Goal: Transaction & Acquisition: Purchase product/service

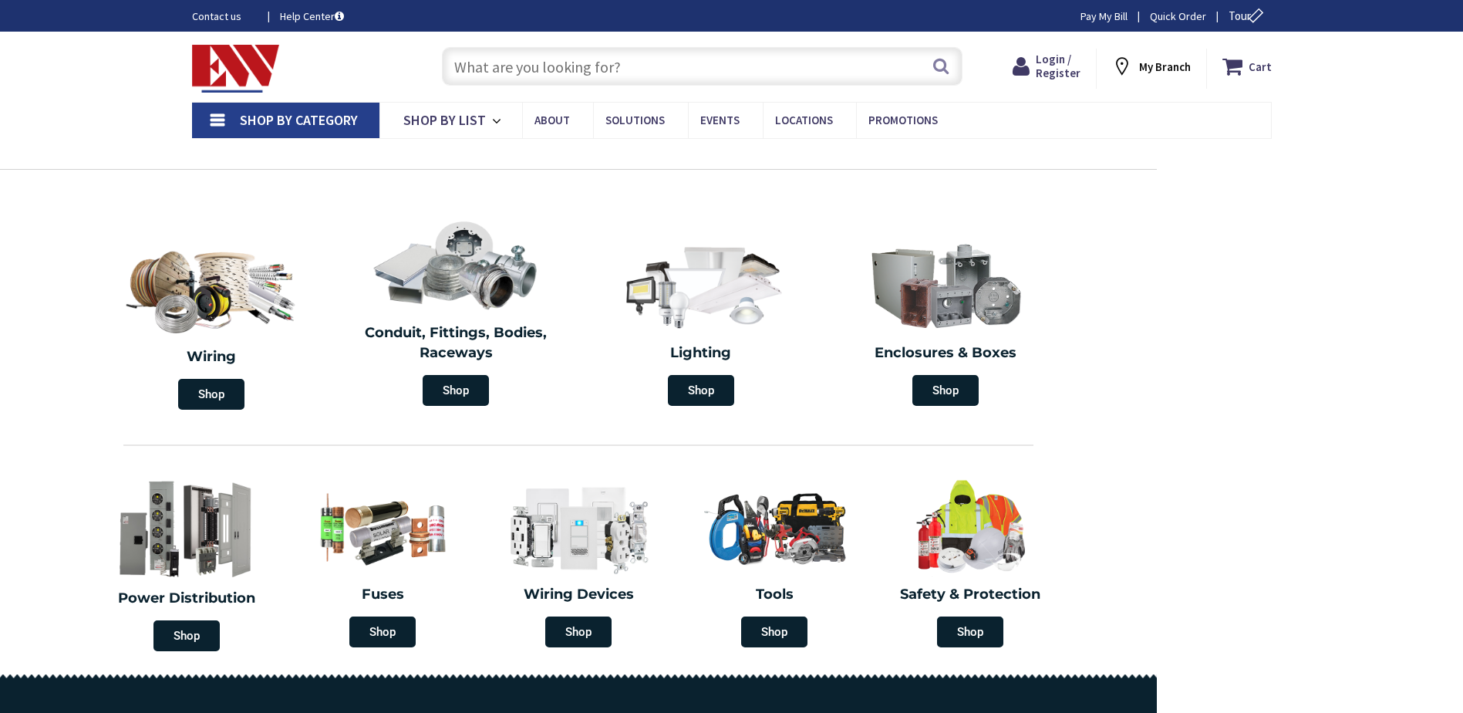
click at [541, 77] on input "text" at bounding box center [702, 66] width 521 height 39
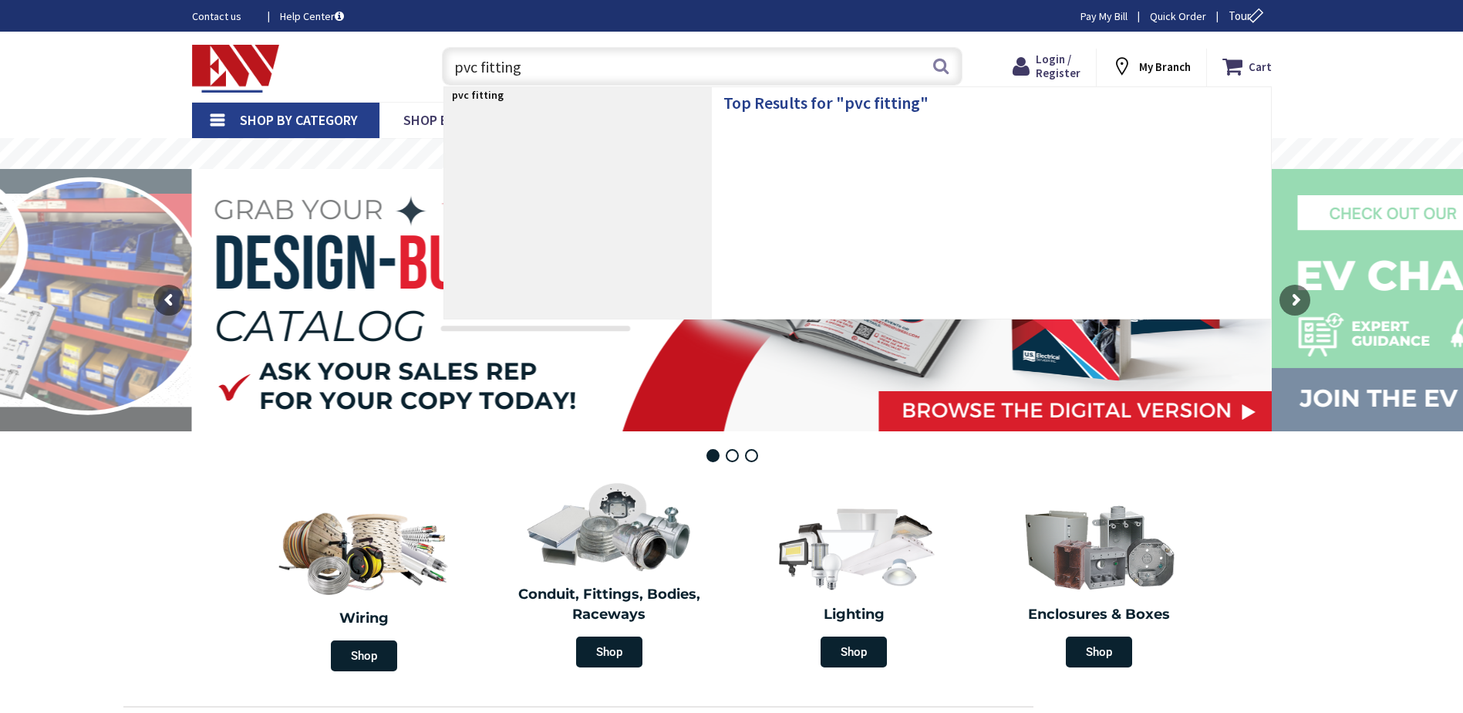
type input "pvc fittings"
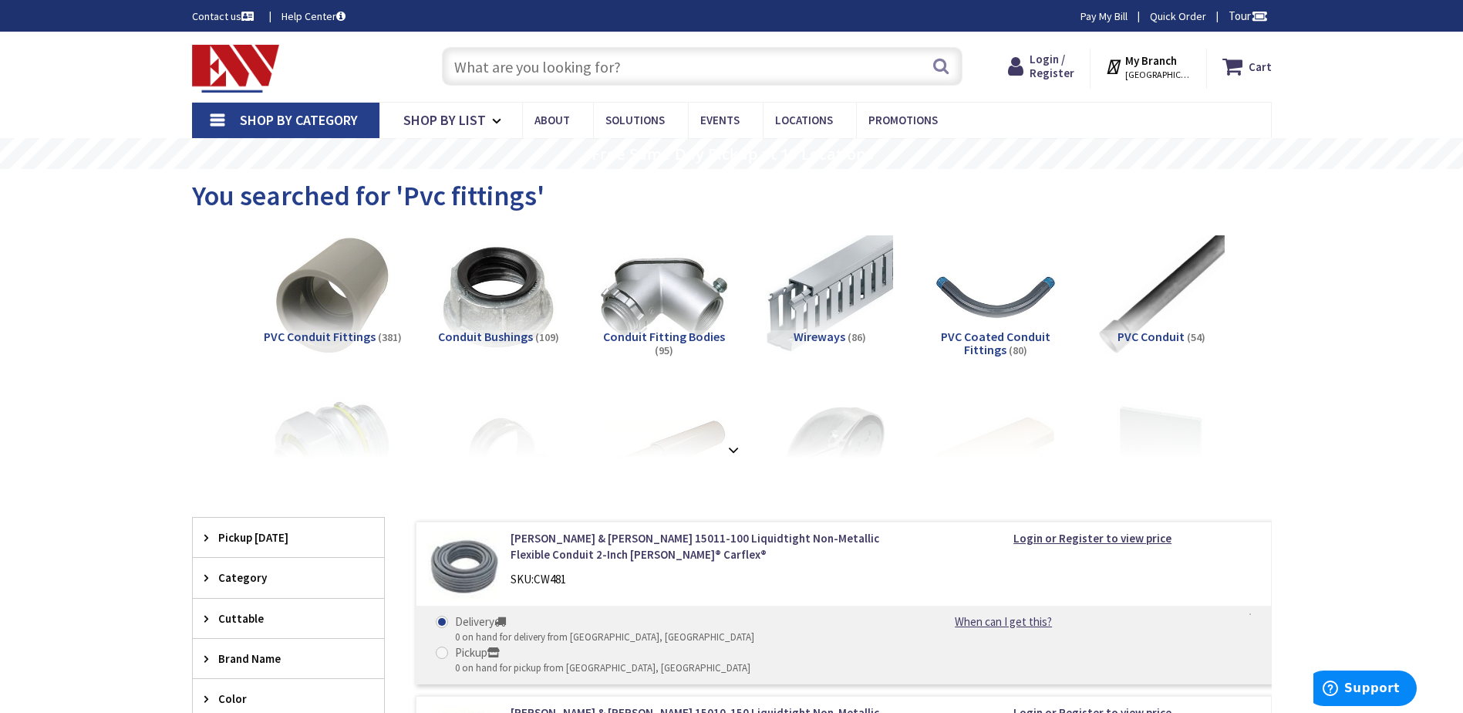
click at [319, 336] on span "PVC Conduit Fittings" at bounding box center [320, 336] width 112 height 15
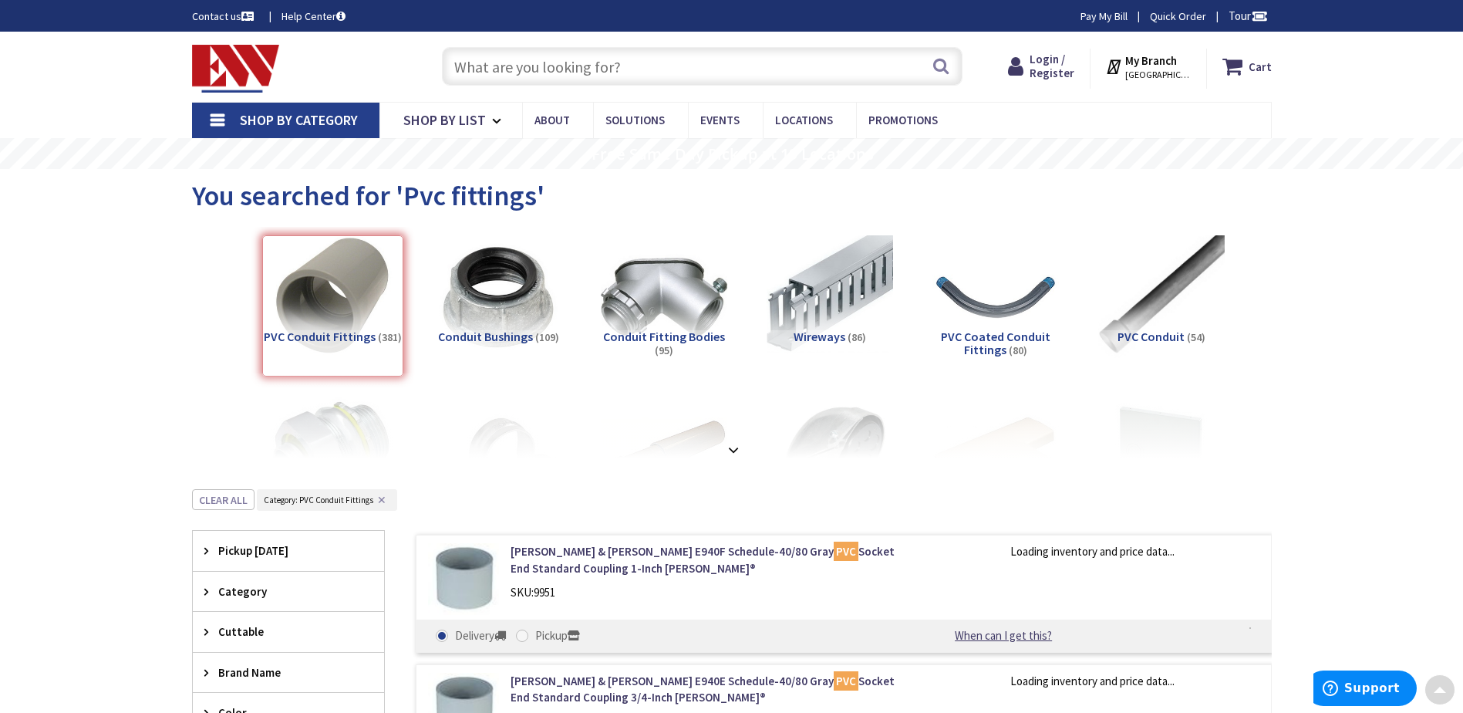
scroll to position [489, 0]
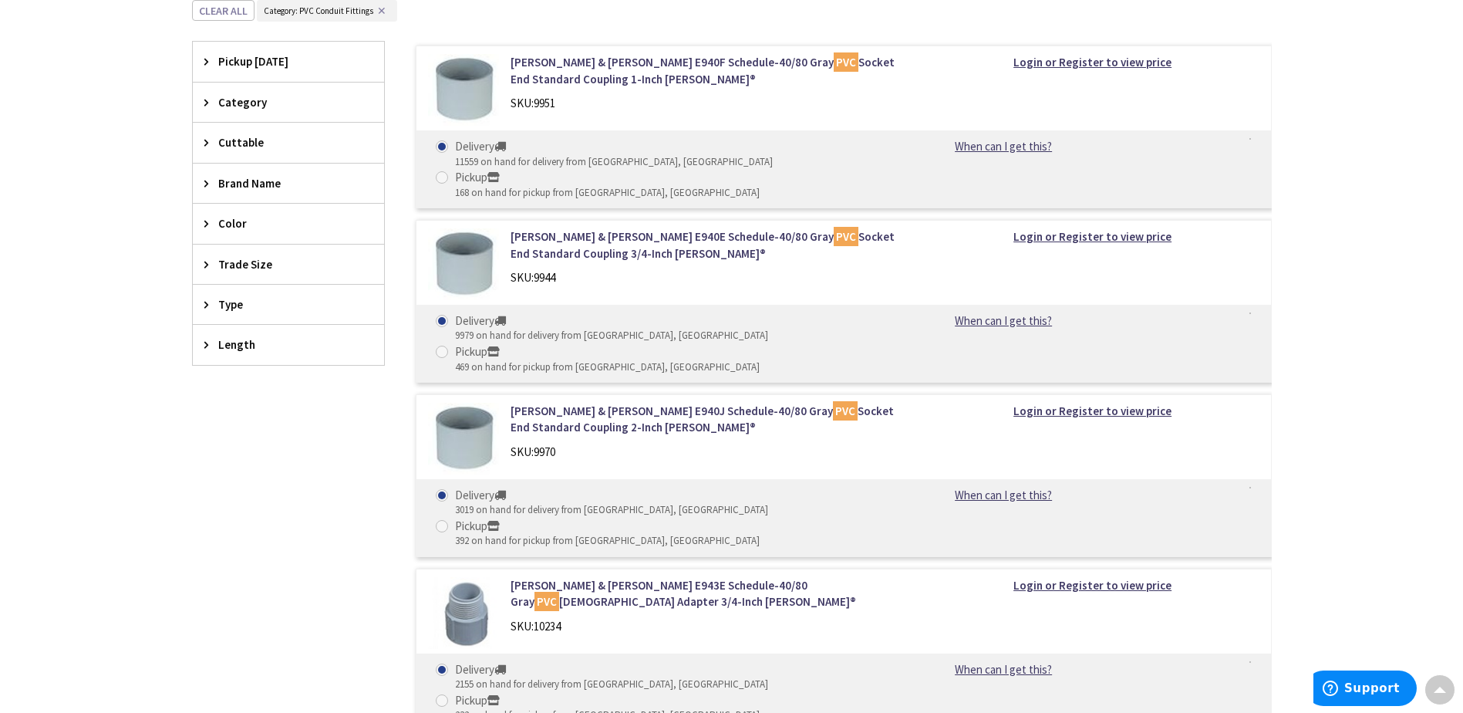
click at [197, 266] on div "Trade Size" at bounding box center [288, 264] width 191 height 39
click at [221, 447] on button "Show more" at bounding box center [288, 452] width 191 height 26
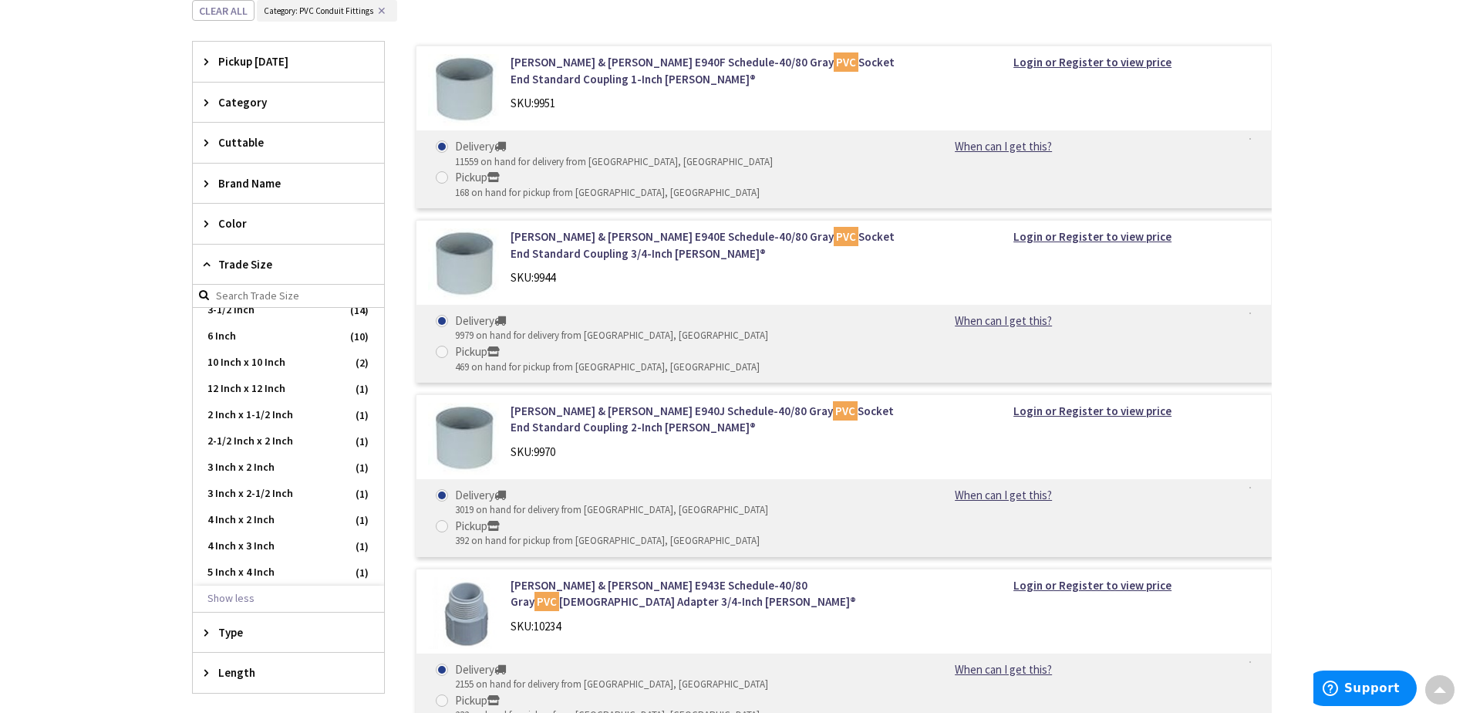
scroll to position [643, 0]
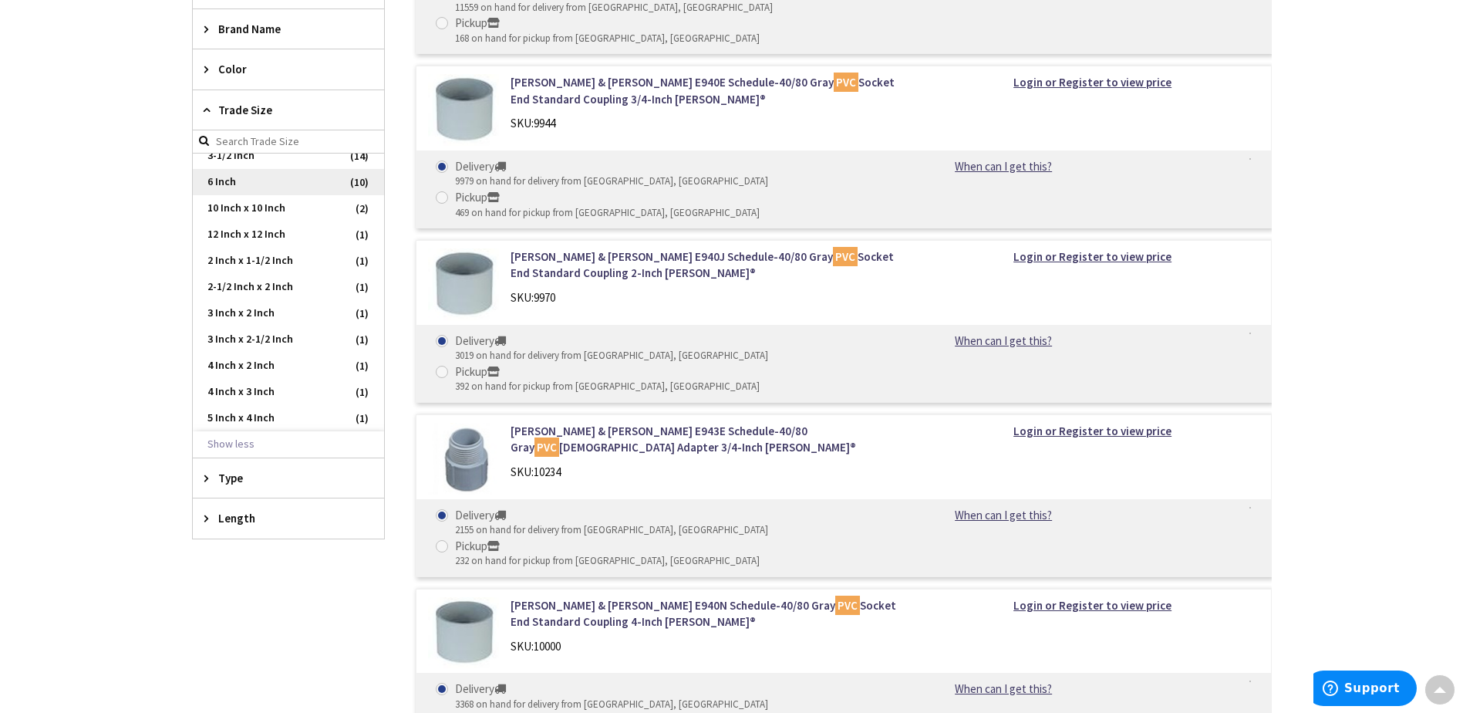
click at [228, 188] on span "6 Inch" at bounding box center [288, 182] width 191 height 26
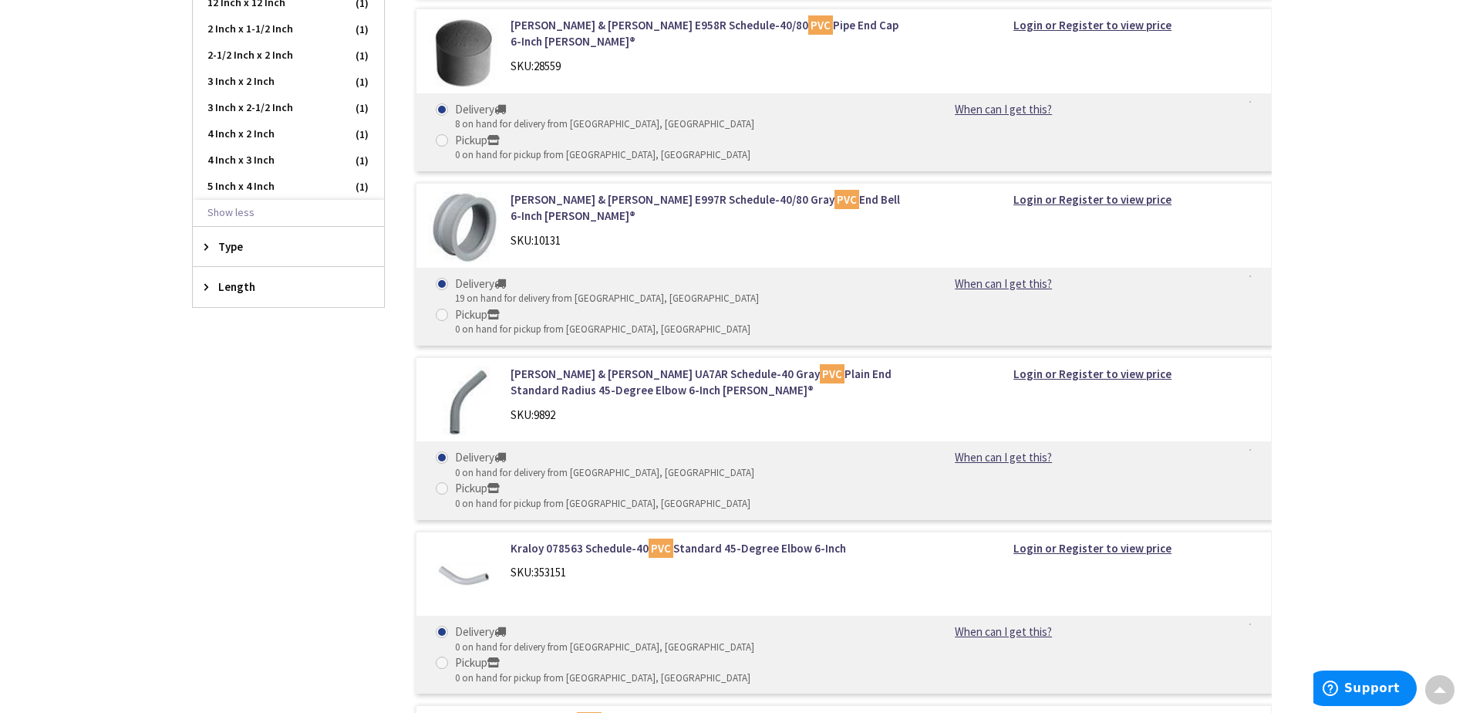
scroll to position [1195, 0]
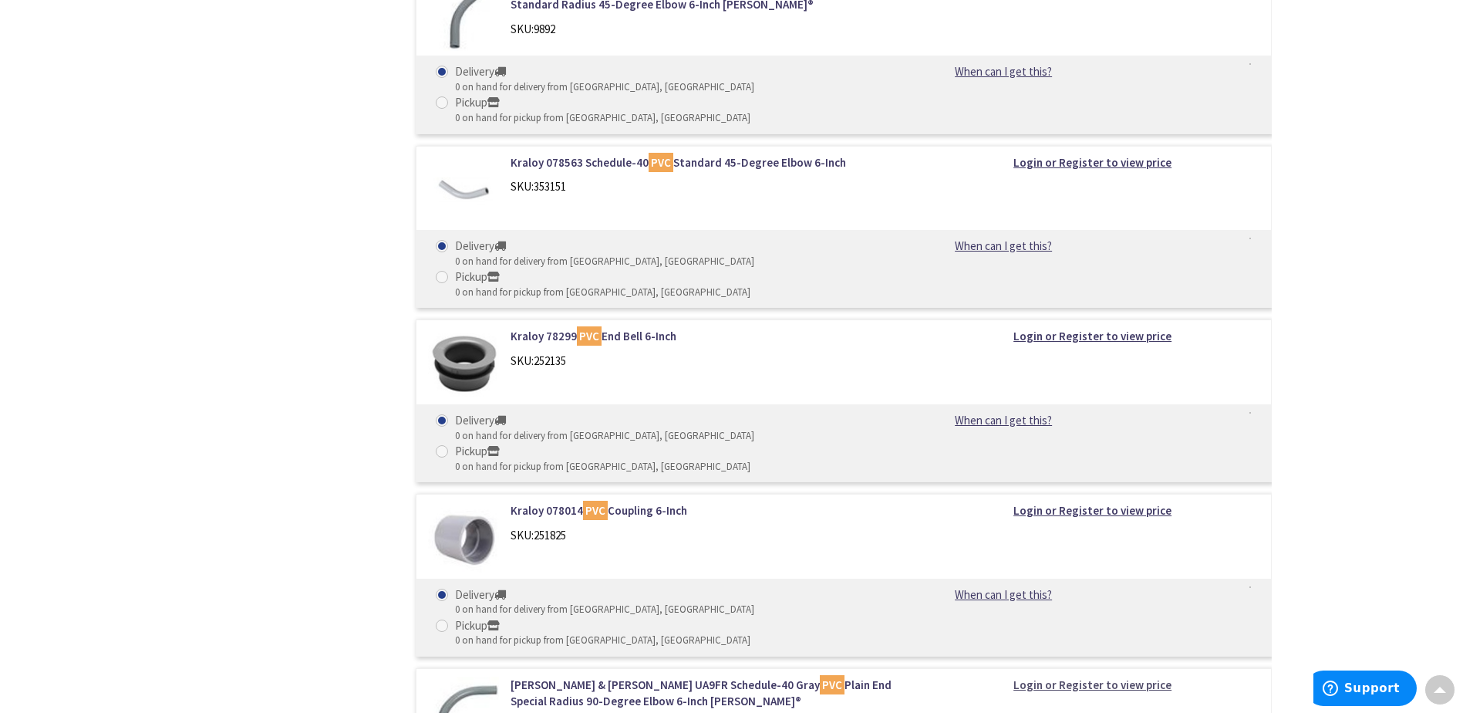
click at [1087, 677] on strong "Login or Register to view price" at bounding box center [1093, 684] width 158 height 15
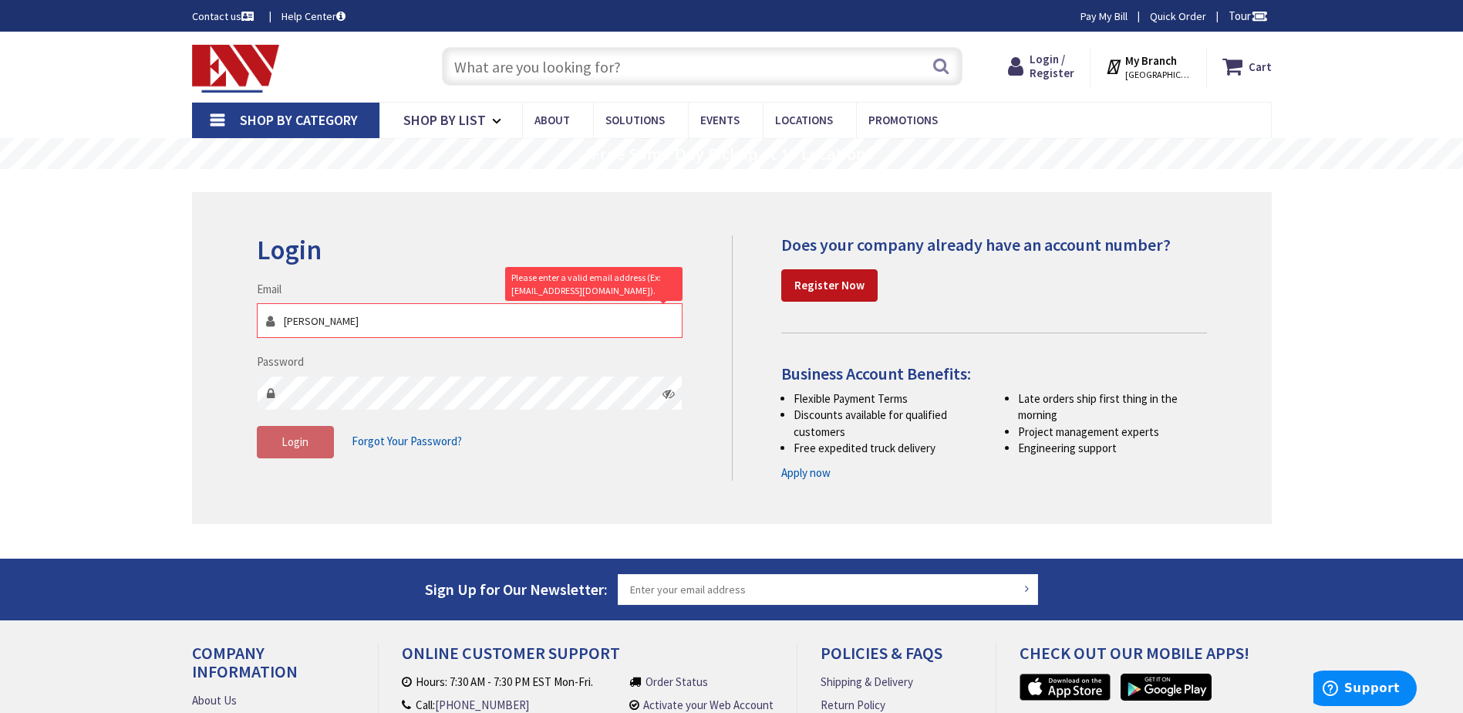
type input "garynash@ogind.com"
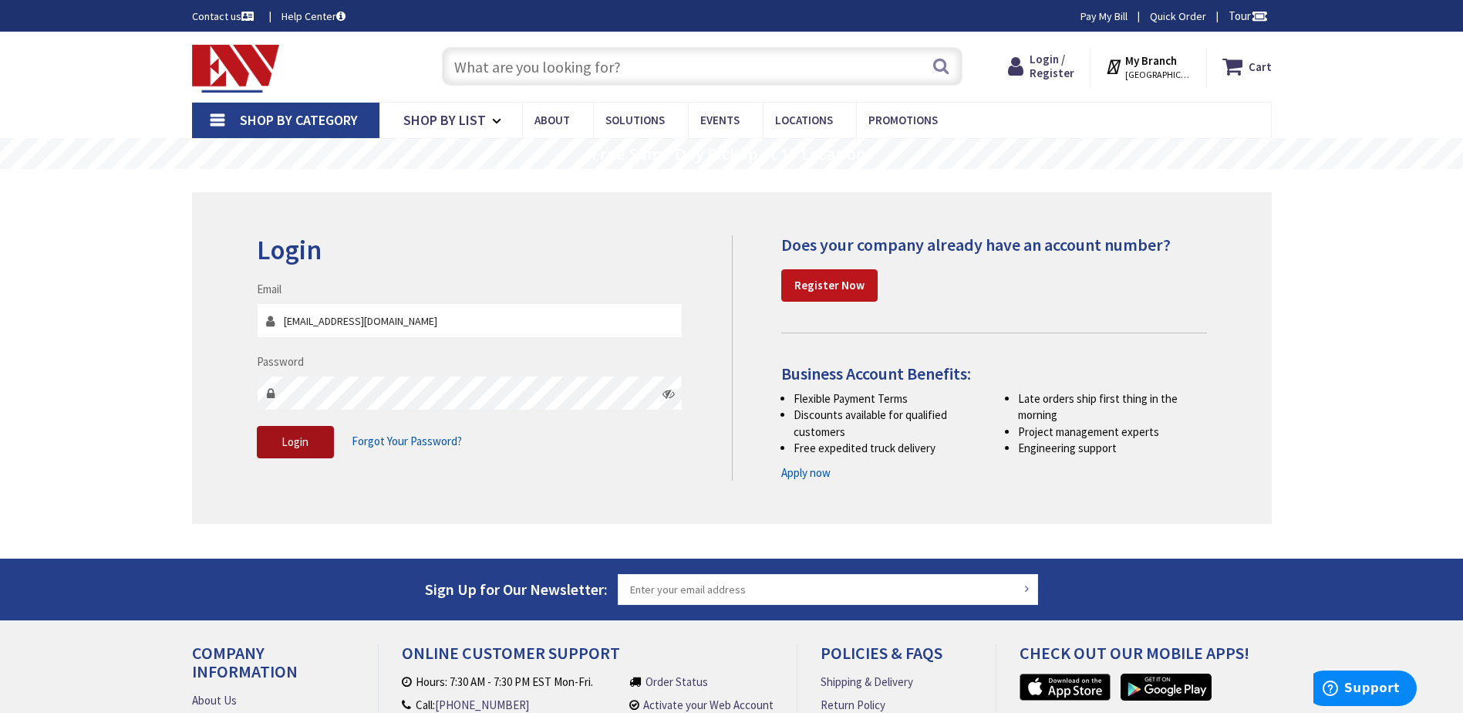
click at [327, 440] on button "Login" at bounding box center [295, 442] width 77 height 32
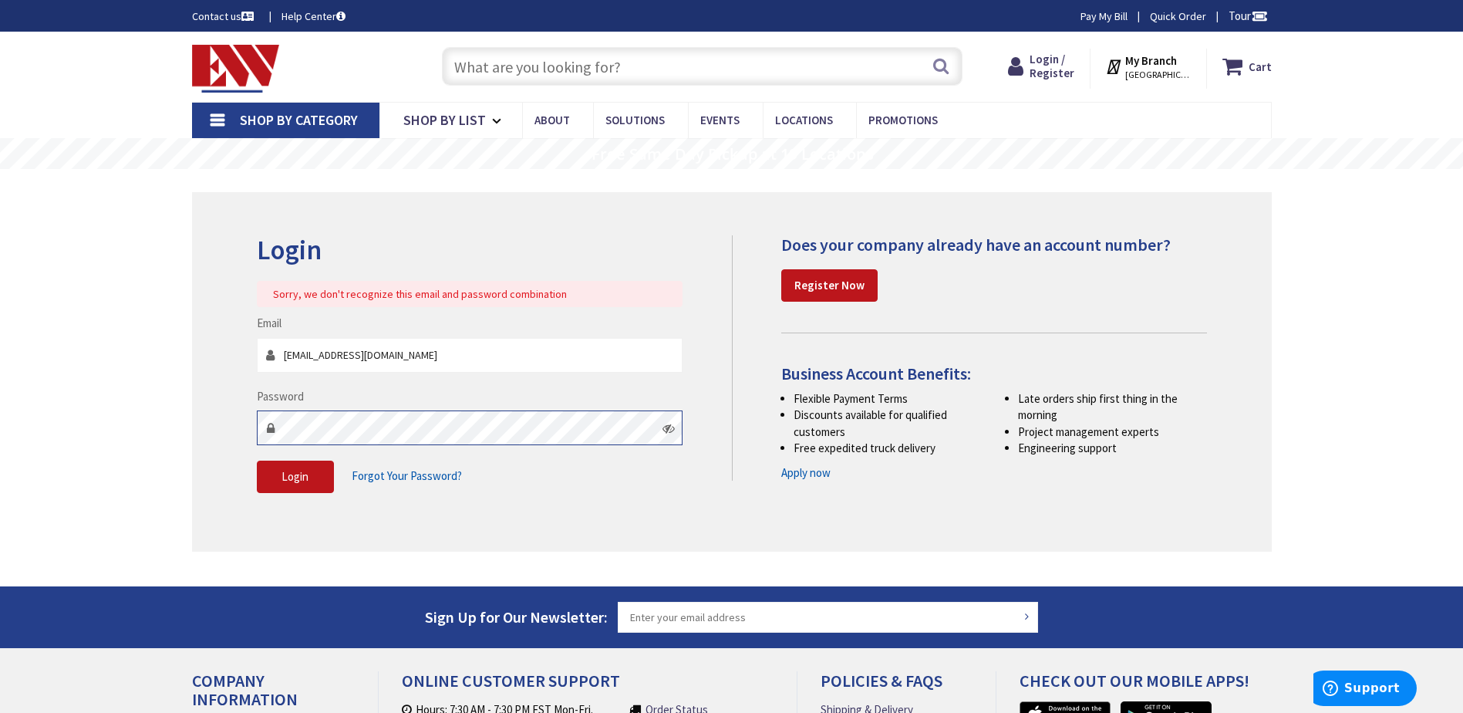
click at [199, 426] on div "Login Sorry, we don't recognize this email and password combination Email garyn…" at bounding box center [732, 371] width 1080 height 359
click at [285, 477] on span "Login" at bounding box center [295, 476] width 27 height 15
click at [211, 440] on div "Login Sorry, we don't recognize this email and password combination Email garyn…" at bounding box center [732, 371] width 1080 height 359
click at [285, 481] on span "Login" at bounding box center [295, 476] width 27 height 15
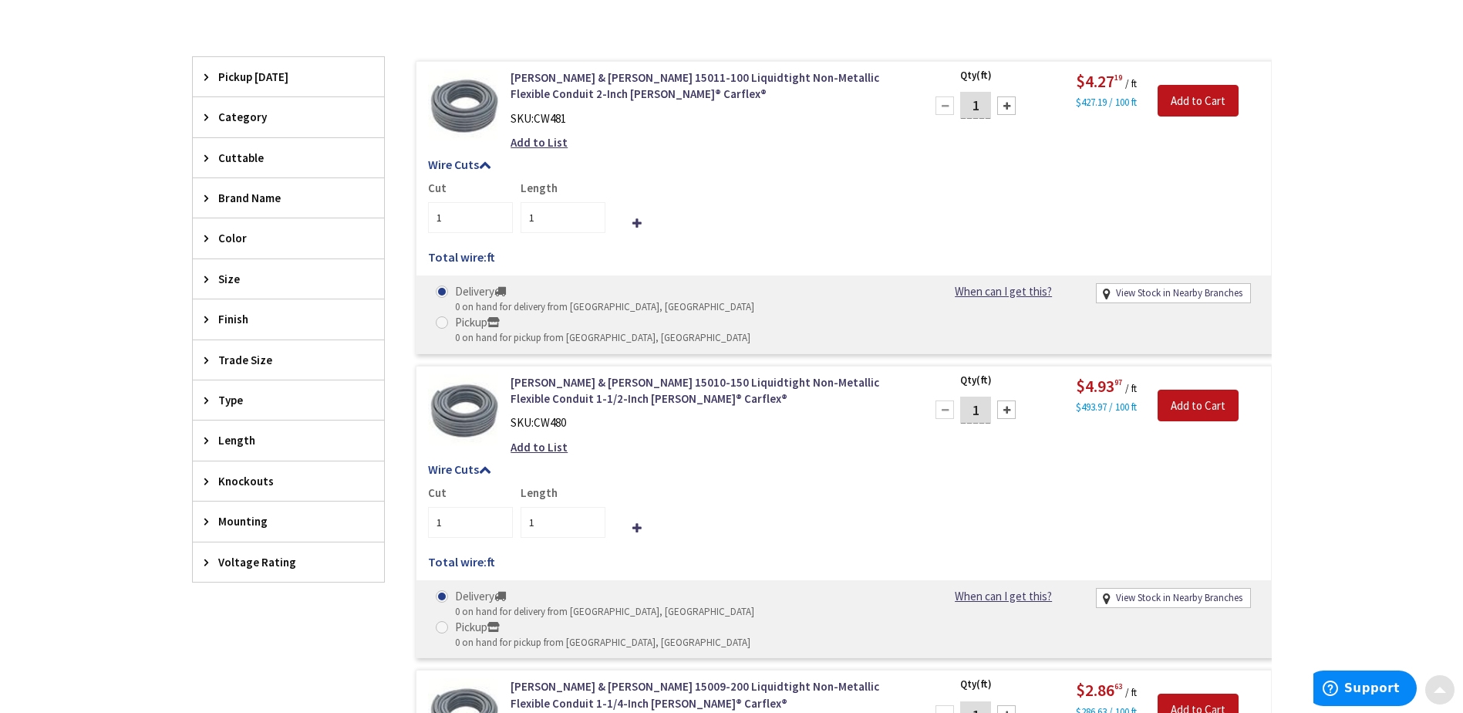
scroll to position [540, 0]
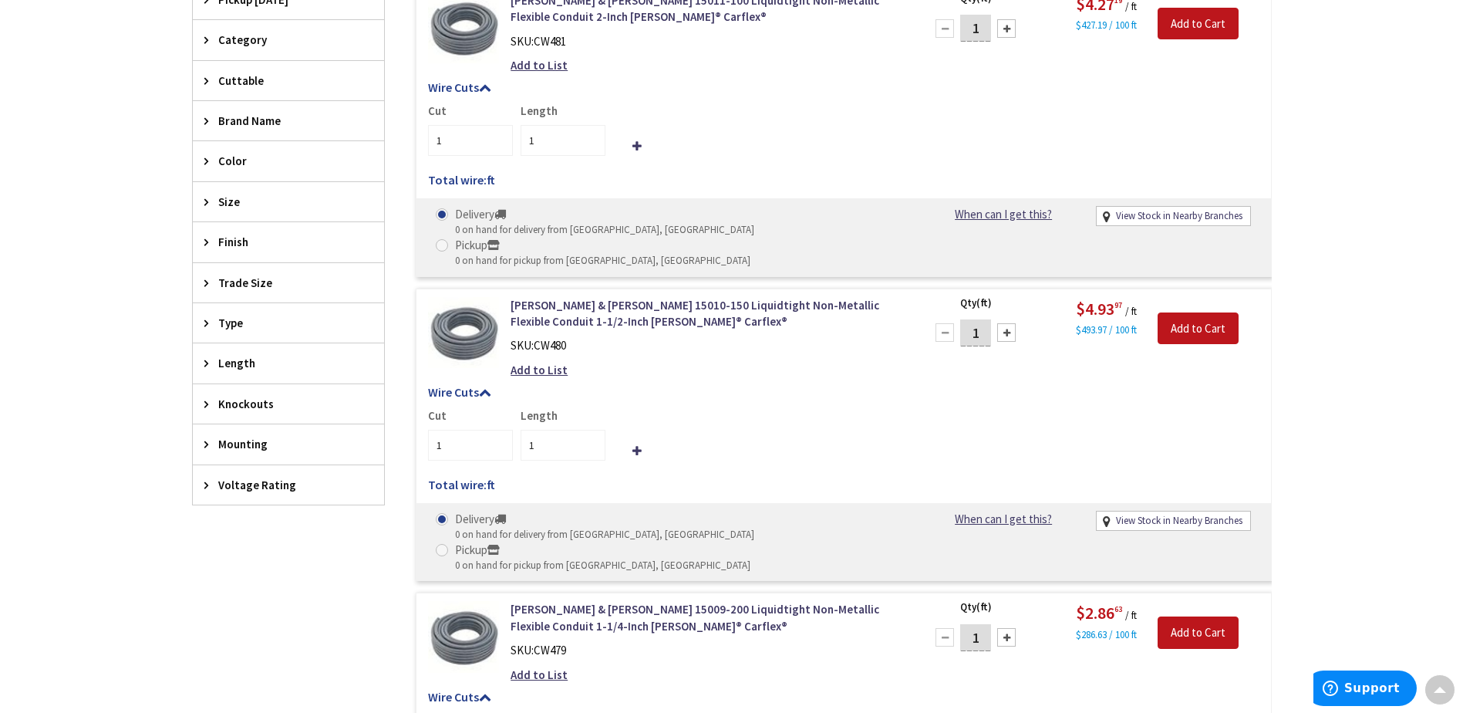
click at [210, 284] on icon at bounding box center [210, 283] width 12 height 12
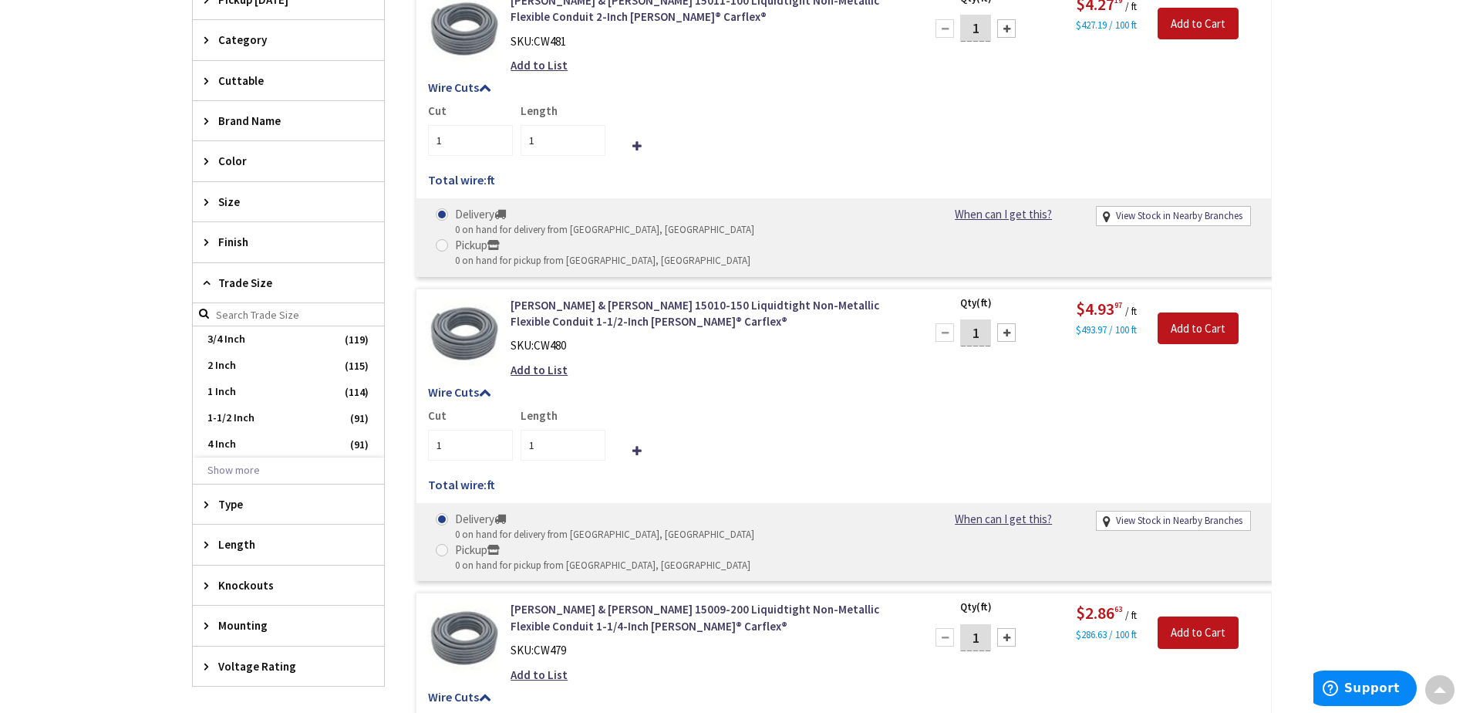
scroll to position [617, 0]
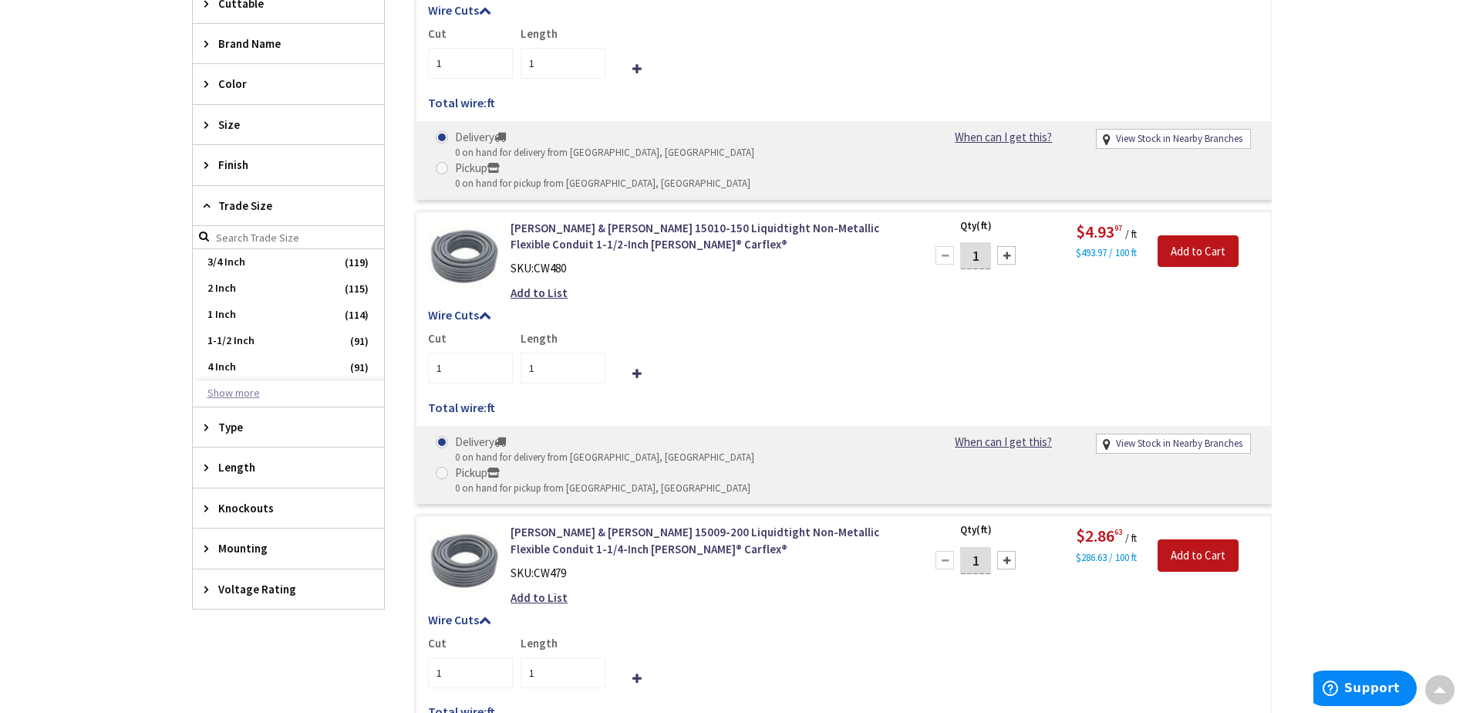
click at [242, 398] on button "Show more" at bounding box center [288, 393] width 191 height 26
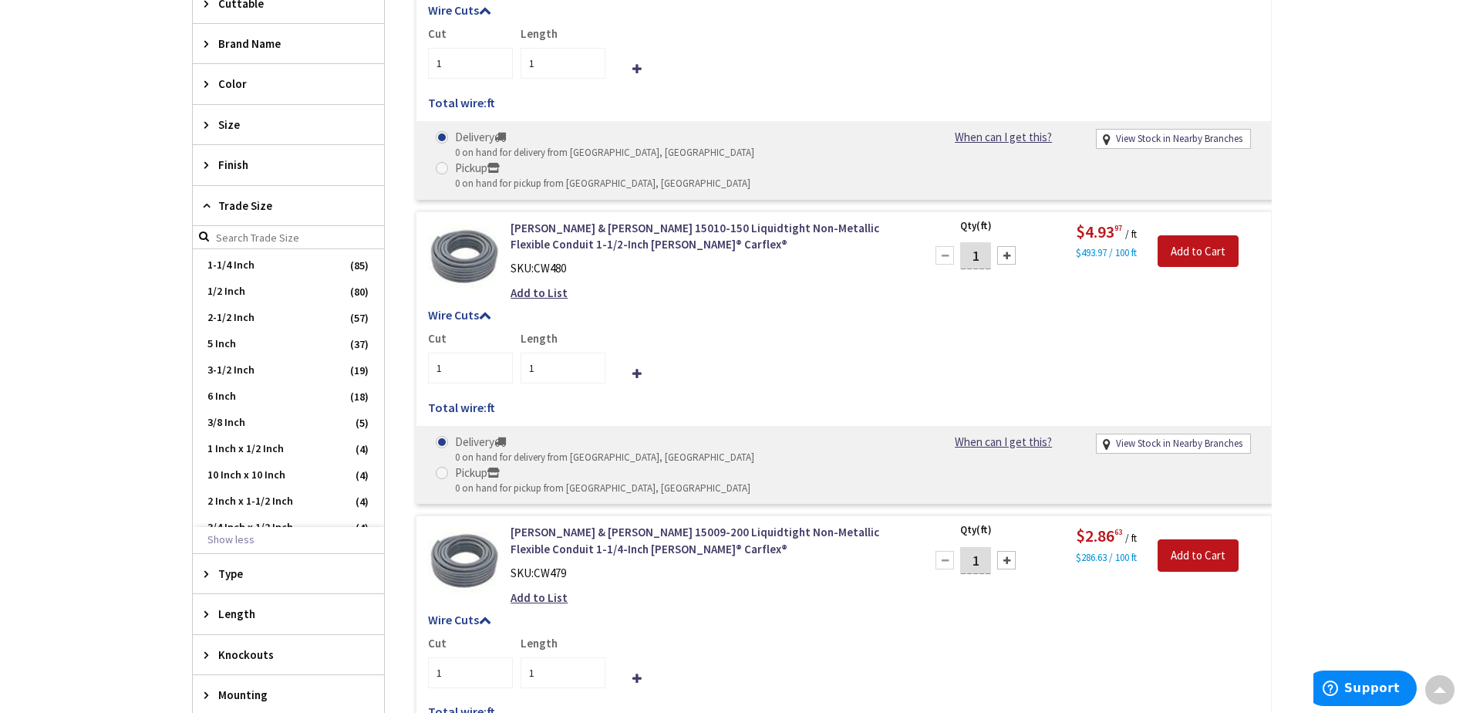
scroll to position [231, 0]
click at [234, 324] on span "6 Inch" at bounding box center [288, 319] width 191 height 26
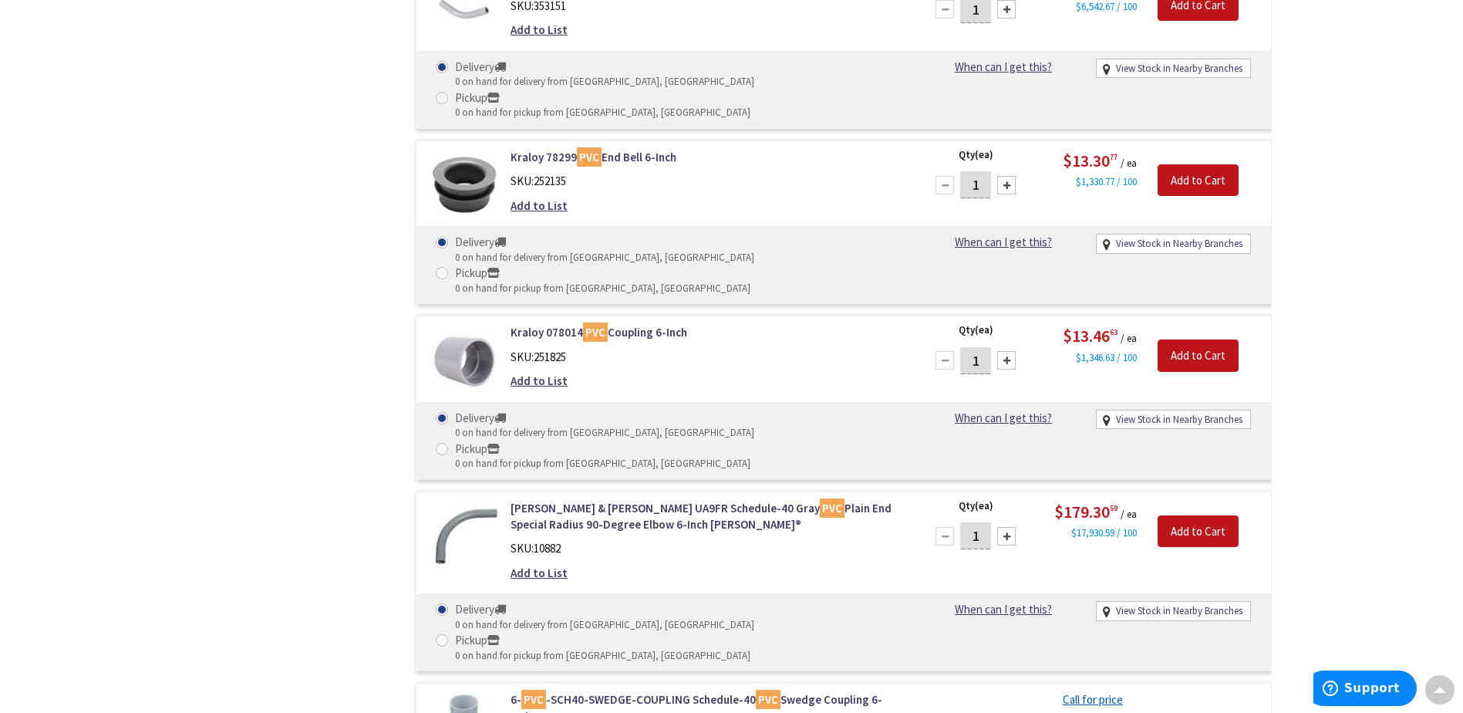
scroll to position [2103, 0]
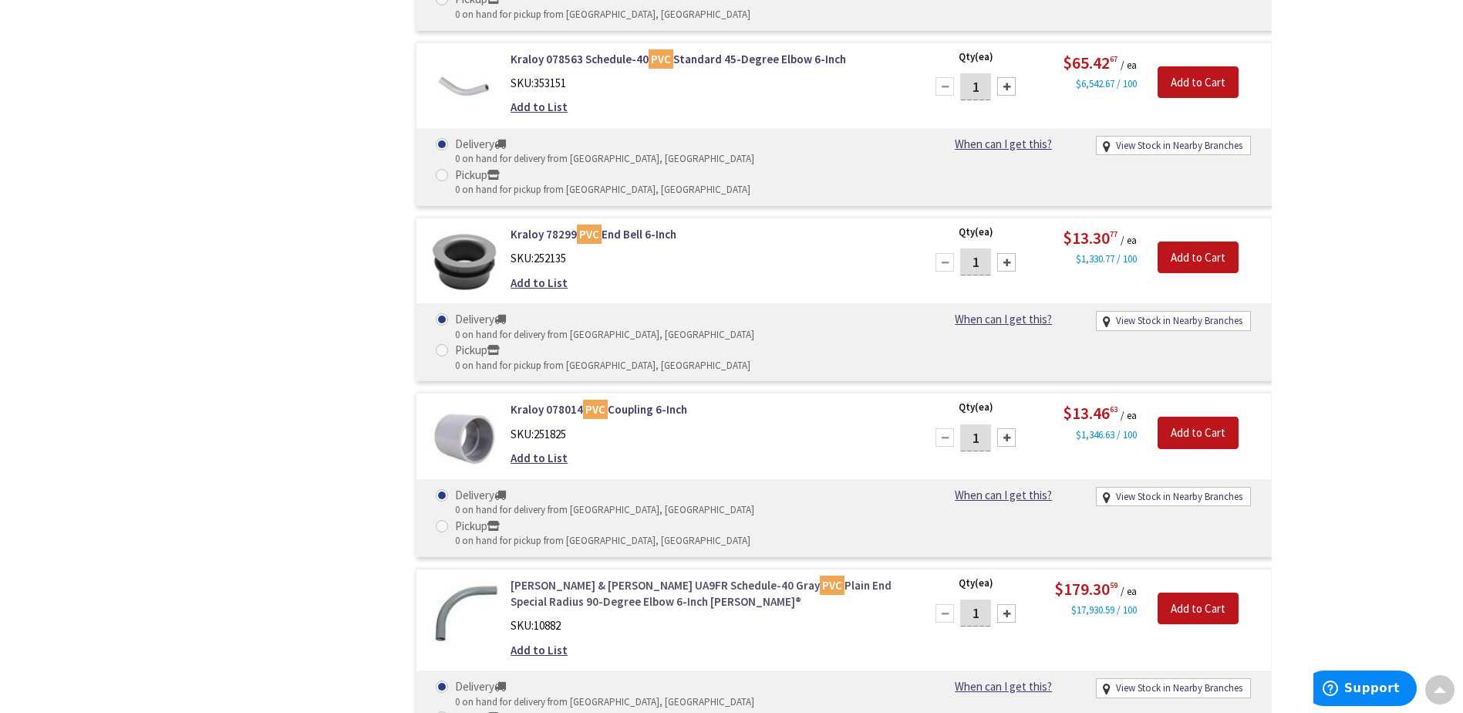
click at [806, 577] on link "Thomas & Betts UA9FR Schedule-40 Gray PVC Plain End Special Radius 90-Degree El…" at bounding box center [707, 593] width 393 height 33
